Goal: Information Seeking & Learning: Learn about a topic

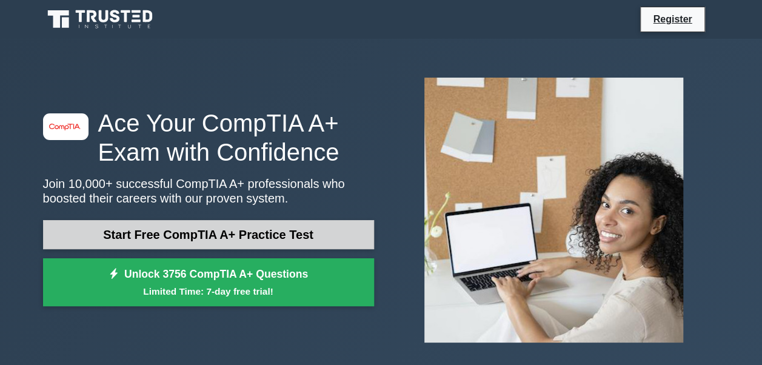
click at [245, 235] on link "Start Free CompTIA A+ Practice Test" at bounding box center [208, 234] width 331 height 29
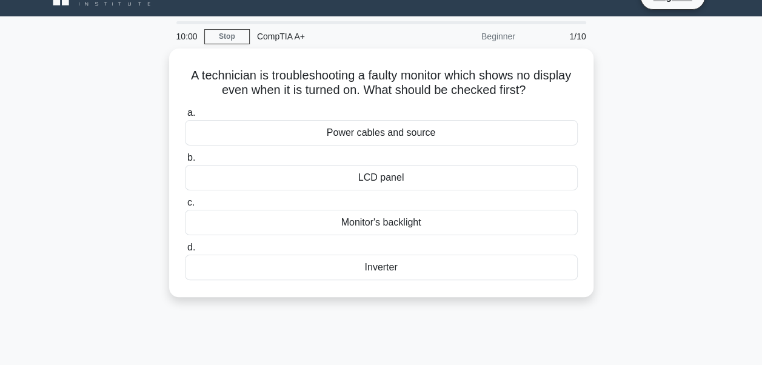
scroll to position [24, 0]
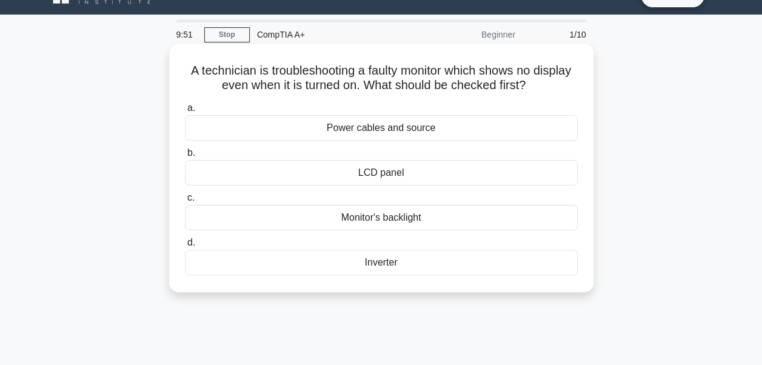
click at [369, 136] on div "Power cables and source" at bounding box center [381, 127] width 393 height 25
click at [185, 112] on input "a. Power cables and source" at bounding box center [185, 108] width 0 height 8
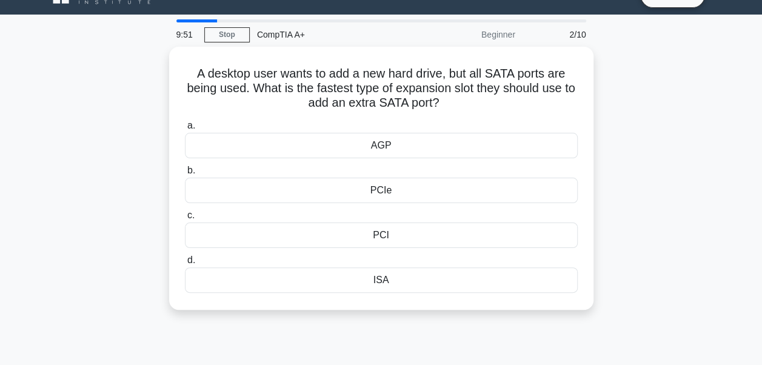
scroll to position [0, 0]
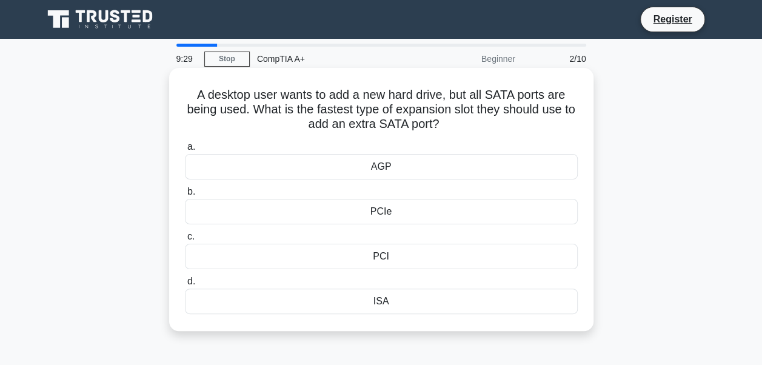
click at [401, 219] on div "PCIe" at bounding box center [381, 211] width 393 height 25
click at [185, 196] on input "b. PCIe" at bounding box center [185, 192] width 0 height 8
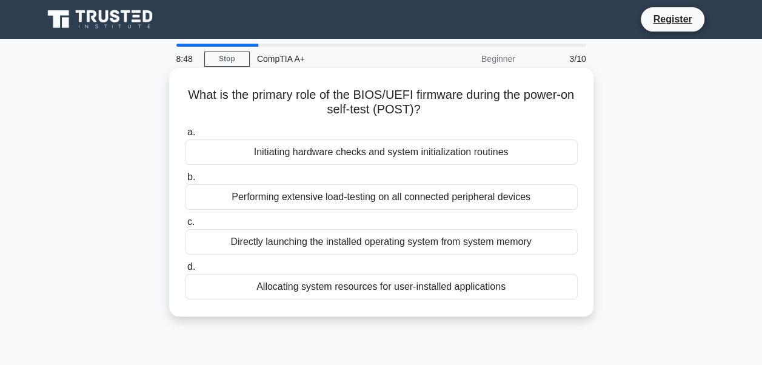
click at [364, 159] on div "Initiating hardware checks and system initialization routines" at bounding box center [381, 151] width 393 height 25
click at [185, 136] on input "a. Initiating hardware checks and system initialization routines" at bounding box center [185, 132] width 0 height 8
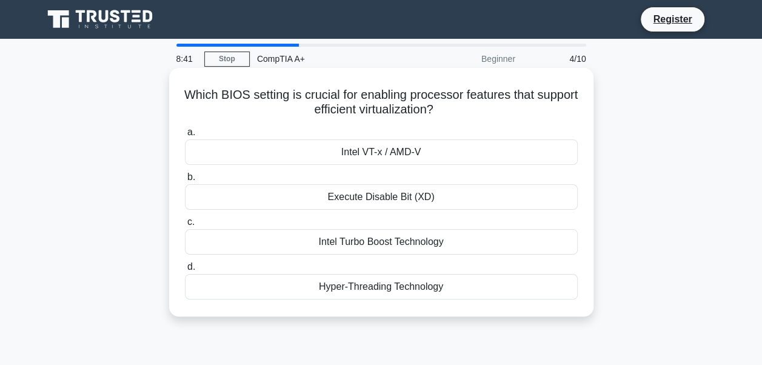
click at [368, 288] on div "Hyper-Threading Technology" at bounding box center [381, 286] width 393 height 25
click at [185, 271] on input "d. Hyper-Threading Technology" at bounding box center [185, 267] width 0 height 8
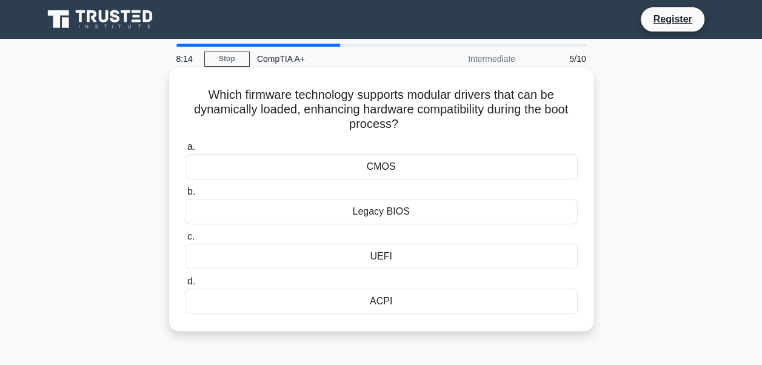
click at [411, 293] on div "ACPI" at bounding box center [381, 300] width 393 height 25
click at [185, 285] on input "d. ACPI" at bounding box center [185, 282] width 0 height 8
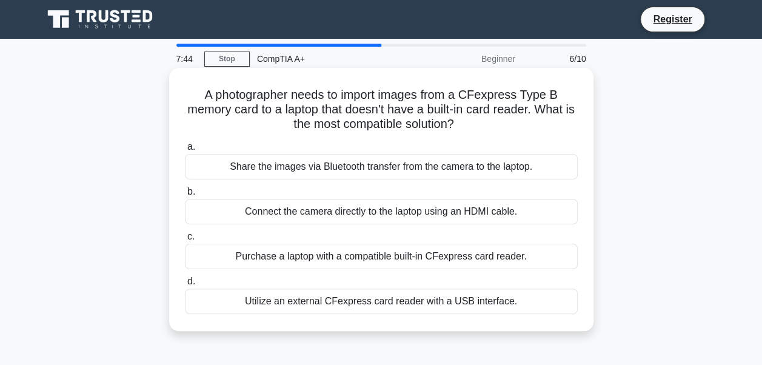
click at [341, 300] on div "Utilize an external CFexpress card reader with a USB interface." at bounding box center [381, 300] width 393 height 25
drag, startPoint x: 341, startPoint y: 300, endPoint x: 314, endPoint y: 305, distance: 27.8
click at [314, 305] on div "Utilize an external CFexpress card reader with a USB interface." at bounding box center [381, 300] width 393 height 25
click at [185, 285] on input "d. Utilize an external CFexpress card reader with a USB interface." at bounding box center [185, 282] width 0 height 8
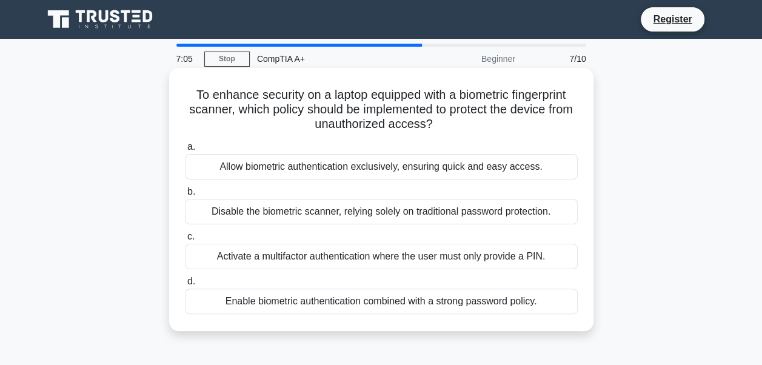
click at [364, 302] on div "Enable biometric authentication combined with a strong password policy." at bounding box center [381, 300] width 393 height 25
click at [185, 285] on input "d. Enable biometric authentication combined with a strong password policy." at bounding box center [185, 282] width 0 height 8
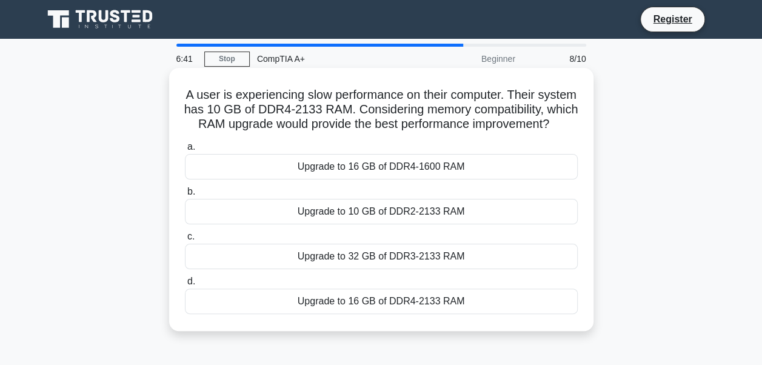
click at [398, 314] on div "Upgrade to 16 GB of DDR4-2133 RAM" at bounding box center [381, 300] width 393 height 25
click at [185, 285] on input "d. Upgrade to 16 GB of DDR4-2133 RAM" at bounding box center [185, 282] width 0 height 8
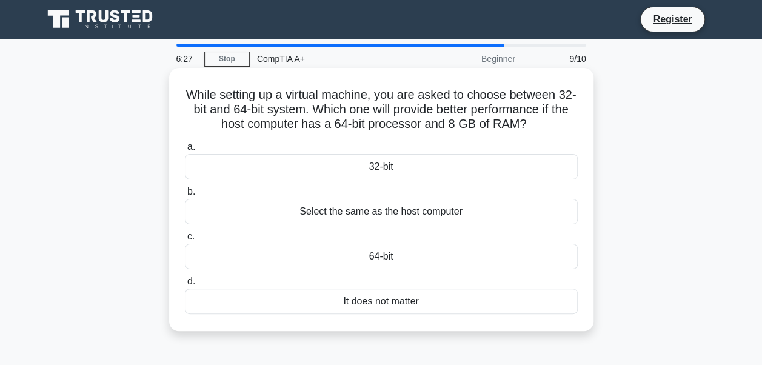
click at [411, 257] on div "64-bit" at bounding box center [381, 256] width 393 height 25
click at [185, 241] on input "c. 64-bit" at bounding box center [185, 237] width 0 height 8
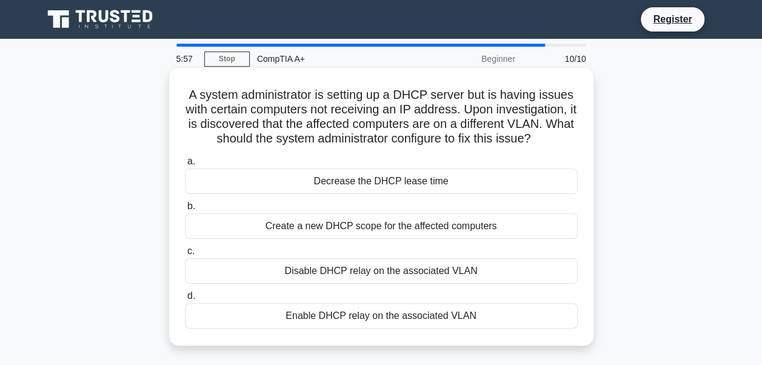
click at [375, 313] on div "Enable DHCP relay on the associated VLAN" at bounding box center [381, 315] width 393 height 25
click at [185, 300] on input "d. Enable DHCP relay on the associated VLAN" at bounding box center [185, 296] width 0 height 8
